Goal: Transaction & Acquisition: Purchase product/service

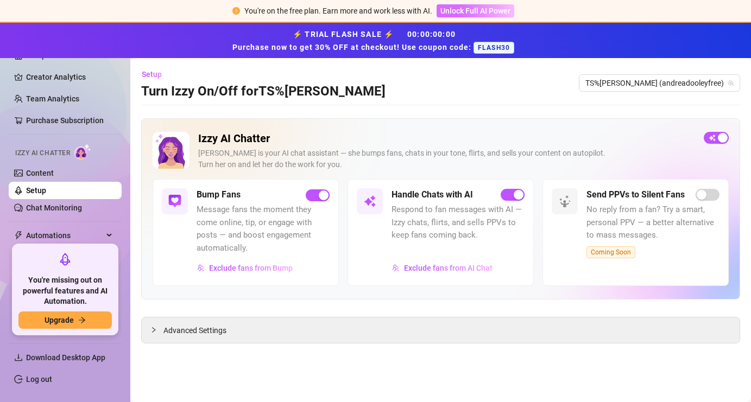
click at [452, 8] on span "Unlock Full AI Power" at bounding box center [475, 11] width 70 height 9
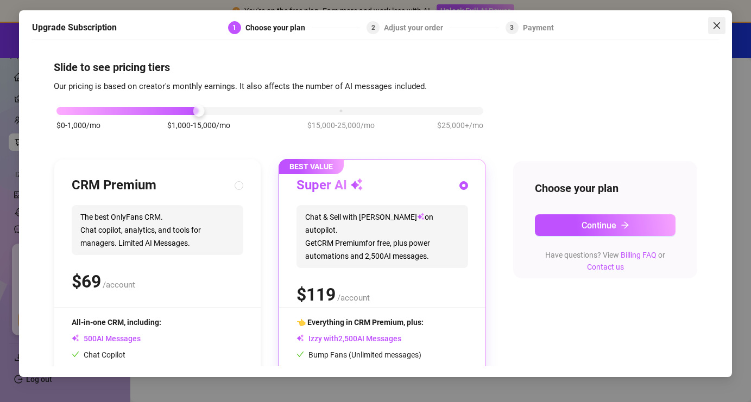
click at [716, 24] on icon "close" at bounding box center [716, 25] width 9 height 9
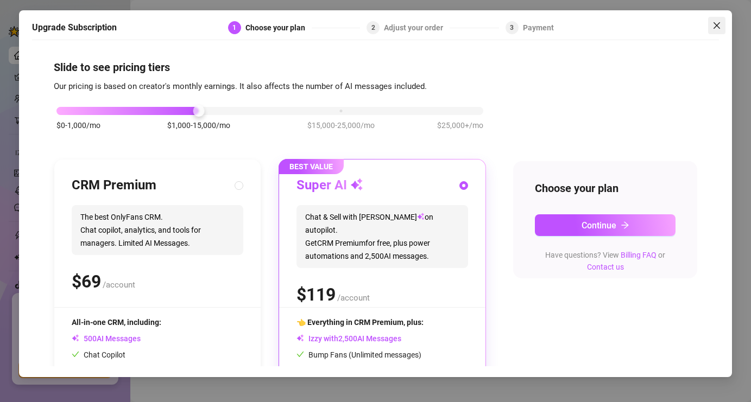
click at [716, 24] on icon "close" at bounding box center [716, 25] width 7 height 7
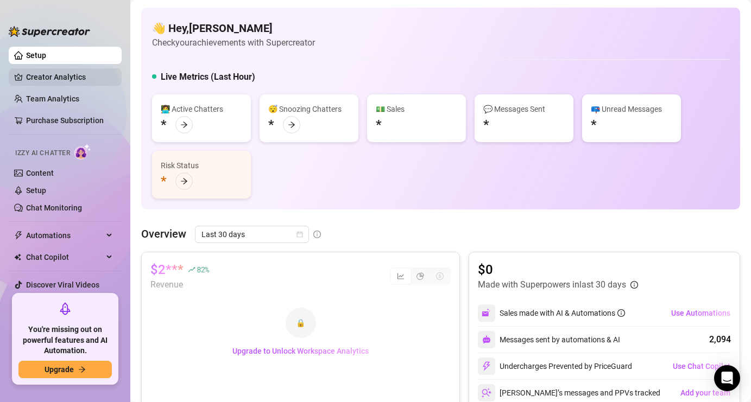
click at [46, 76] on link "Creator Analytics" at bounding box center [69, 76] width 87 height 17
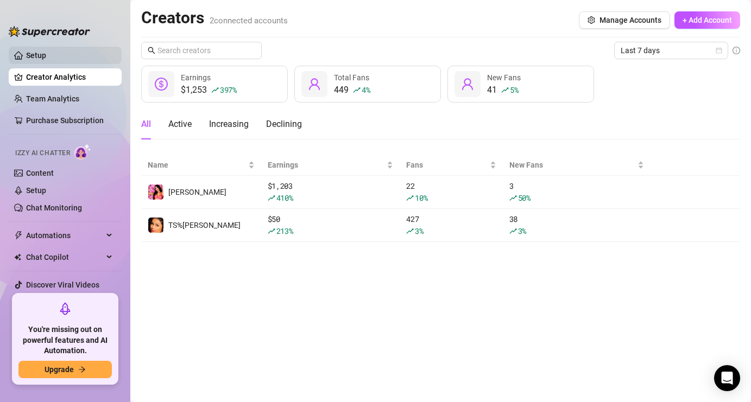
click at [33, 59] on link "Setup" at bounding box center [36, 55] width 20 height 9
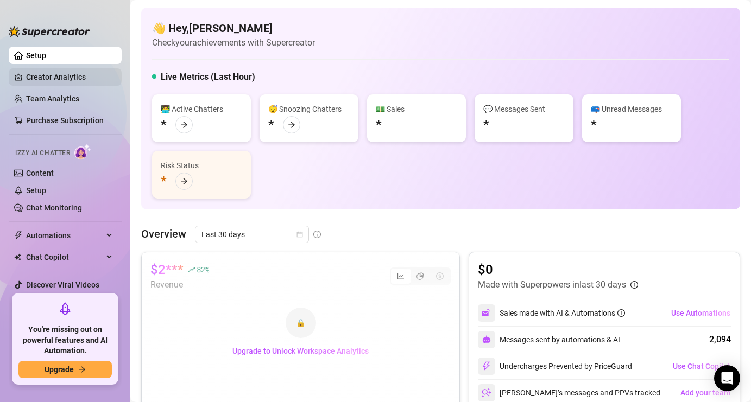
click at [45, 81] on link "Creator Analytics" at bounding box center [69, 76] width 87 height 17
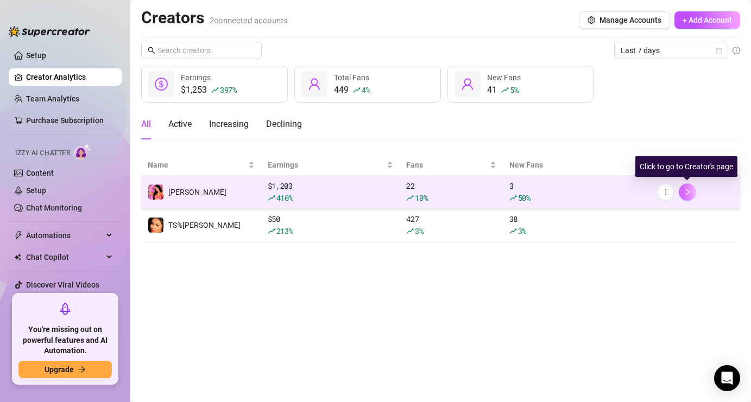
click at [684, 192] on icon "right" at bounding box center [687, 192] width 8 height 8
